Goal: Task Accomplishment & Management: Manage account settings

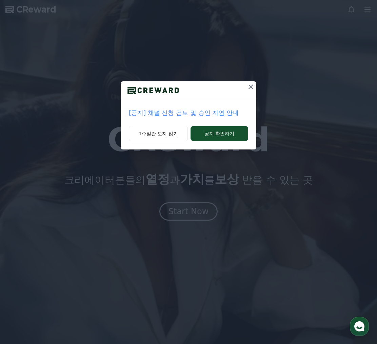
click at [251, 88] on icon at bounding box center [251, 87] width 8 height 8
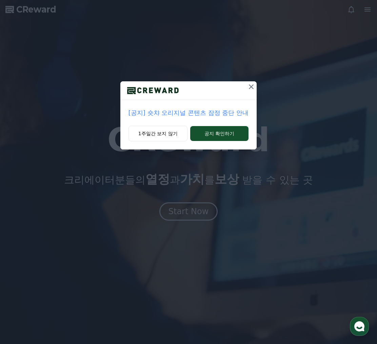
click at [251, 85] on icon at bounding box center [251, 87] width 8 height 8
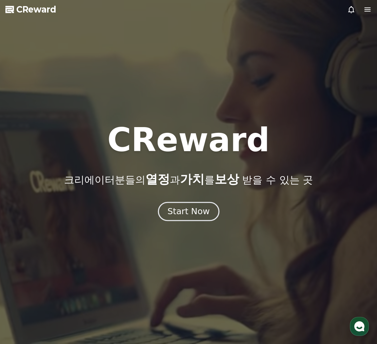
click at [190, 210] on div "Start Now" at bounding box center [189, 212] width 42 height 12
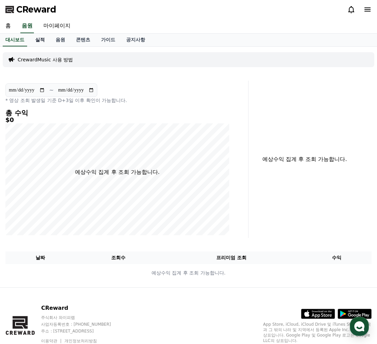
click at [38, 42] on link "실적" at bounding box center [40, 40] width 20 height 13
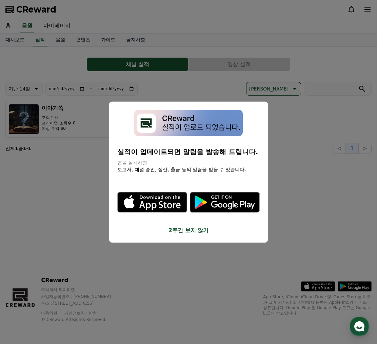
click at [192, 230] on button "2주간 보지 않기" at bounding box center [188, 231] width 142 height 8
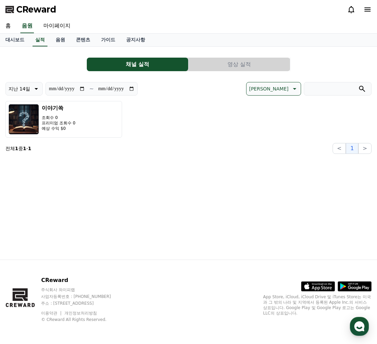
click at [220, 62] on button "영상 실적" at bounding box center [239, 65] width 101 height 14
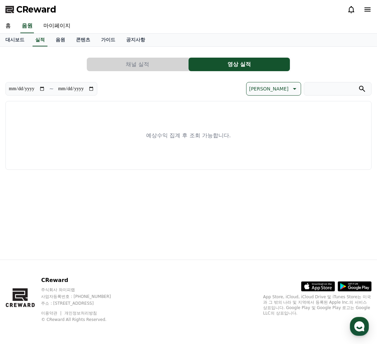
click at [156, 67] on button "채널 실적" at bounding box center [137, 65] width 101 height 14
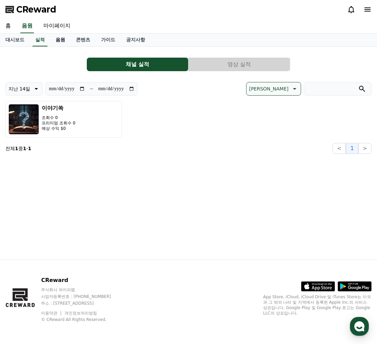
click at [57, 39] on link "음원" at bounding box center [60, 40] width 20 height 13
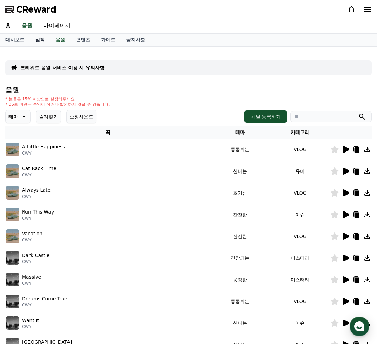
click at [41, 39] on link "실적" at bounding box center [40, 40] width 20 height 13
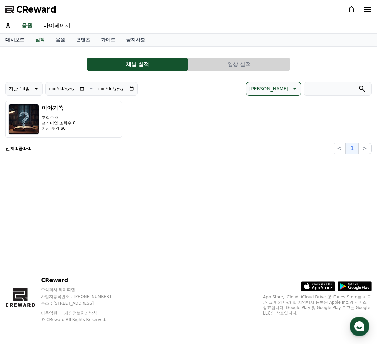
click at [23, 40] on link "대시보드" at bounding box center [15, 40] width 30 height 13
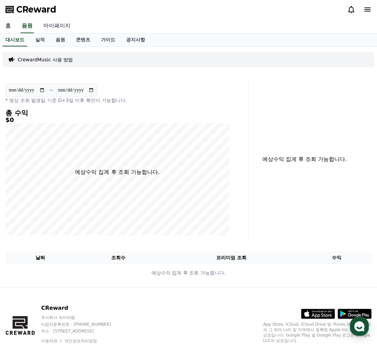
click at [67, 27] on link "마이페이지" at bounding box center [57, 26] width 38 height 14
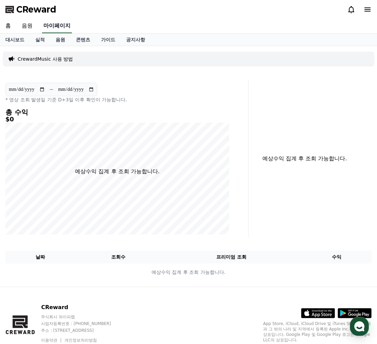
select select "**********"
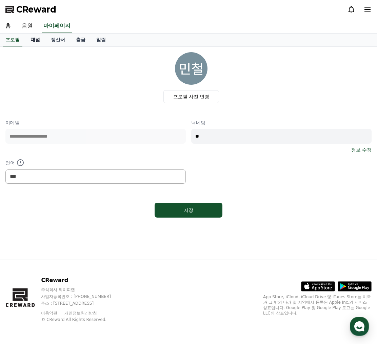
click at [39, 39] on link "채널" at bounding box center [35, 40] width 20 height 13
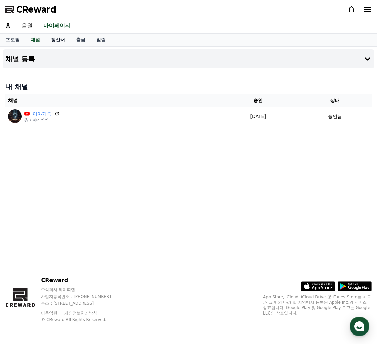
click at [54, 40] on link "정산서" at bounding box center [57, 40] width 25 height 13
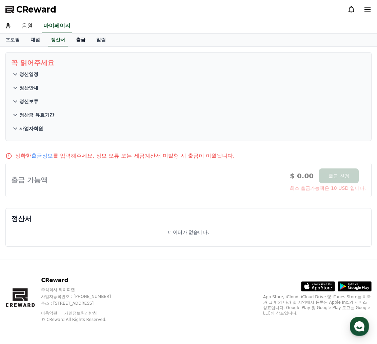
click at [84, 43] on link "출금" at bounding box center [81, 40] width 20 height 13
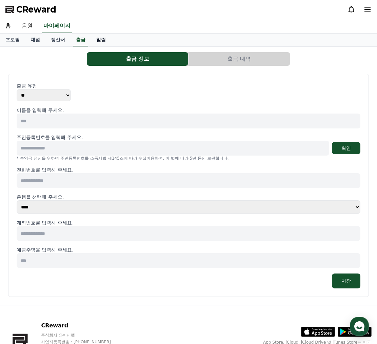
click at [99, 40] on link "알림" at bounding box center [101, 40] width 20 height 13
